Goal: Communication & Community: Ask a question

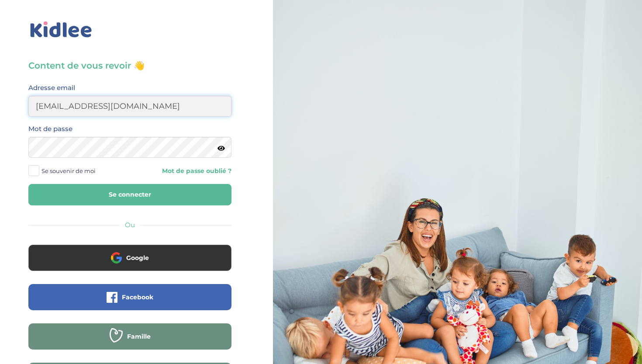
type input "naminata.fofanaa@gmail.com"
click at [130, 194] on button "Se connecter" at bounding box center [129, 194] width 203 height 21
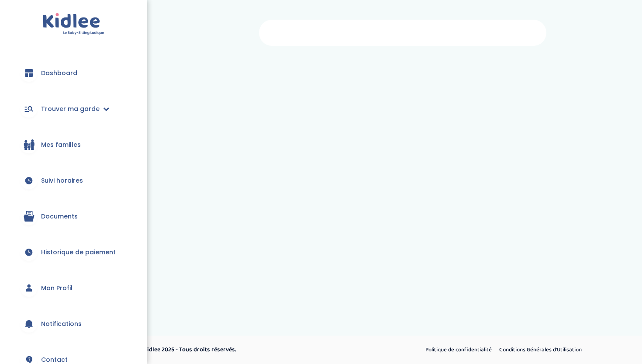
click at [409, 44] on div at bounding box center [403, 33] width 288 height 26
click at [99, 78] on link "Dashboard" at bounding box center [73, 72] width 121 height 31
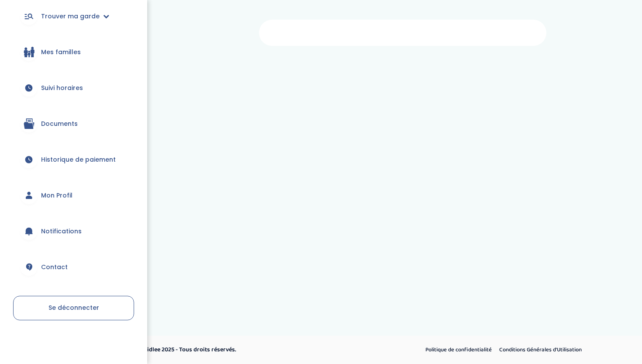
click at [59, 260] on link "Contact" at bounding box center [73, 266] width 121 height 31
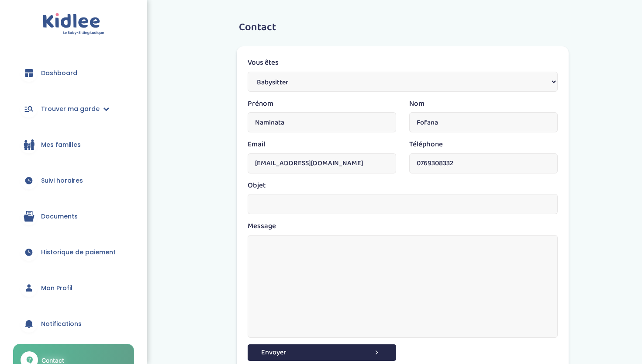
click at [67, 253] on span "Historique de paiement" at bounding box center [78, 252] width 75 height 9
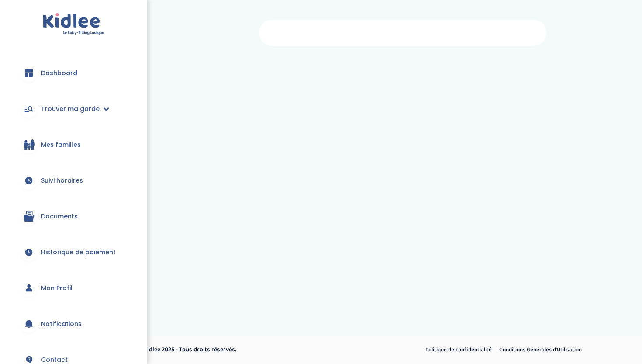
click at [52, 294] on link "Mon Profil" at bounding box center [73, 287] width 121 height 31
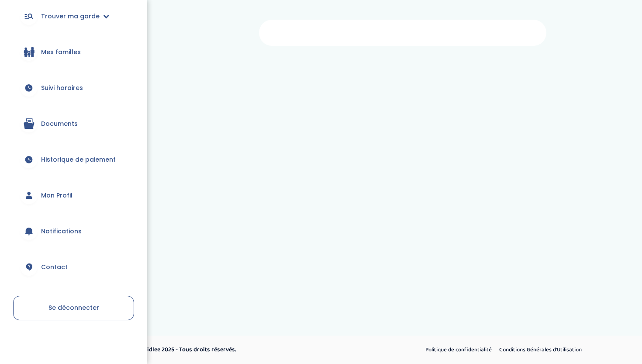
scroll to position [93, 0]
click at [59, 265] on span "Contact" at bounding box center [54, 267] width 27 height 9
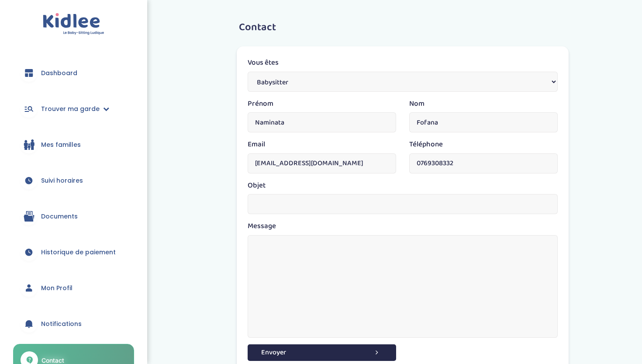
click at [310, 196] on input "text" at bounding box center [403, 204] width 310 height 20
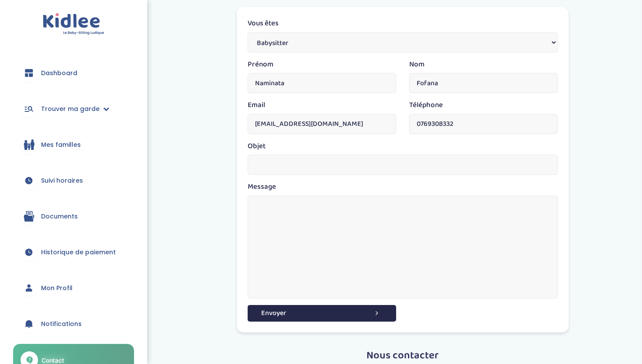
scroll to position [42, 0]
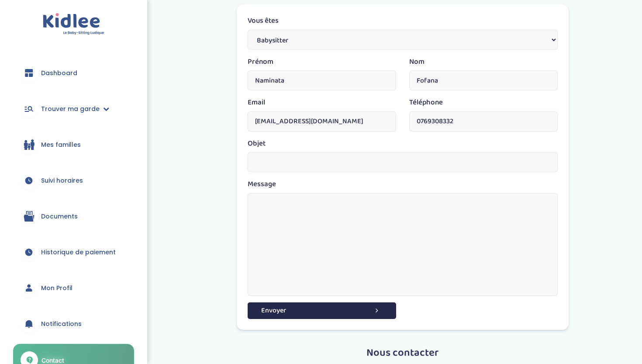
click at [310, 196] on textarea at bounding box center [403, 244] width 310 height 103
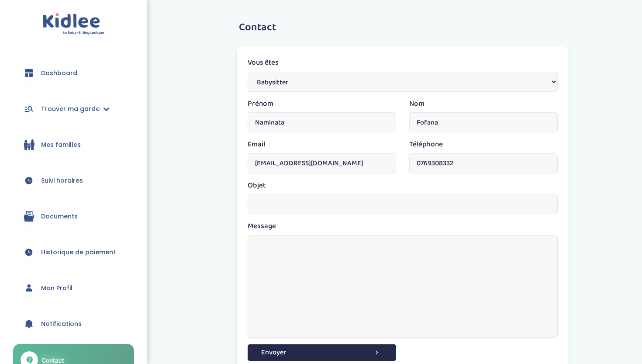
scroll to position [0, 0]
